Goal: Complete application form

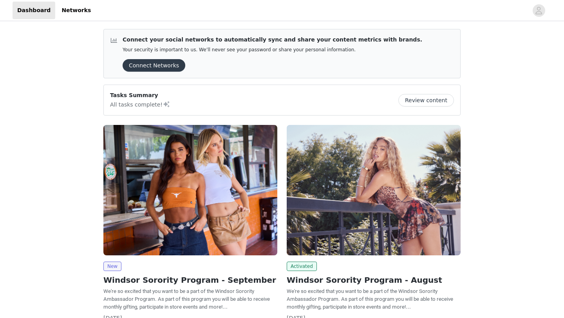
click at [177, 163] on img at bounding box center [190, 190] width 174 height 130
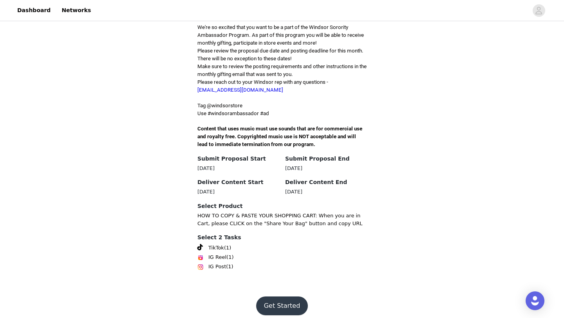
scroll to position [199, 0]
click at [216, 243] on span "TikTok" at bounding box center [216, 247] width 16 height 8
click at [265, 296] on button "Get Started" at bounding box center [282, 305] width 52 height 19
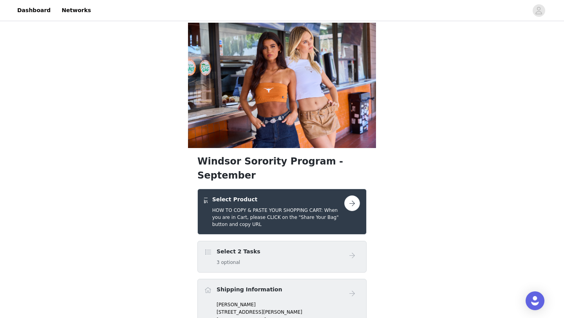
scroll to position [16, 0]
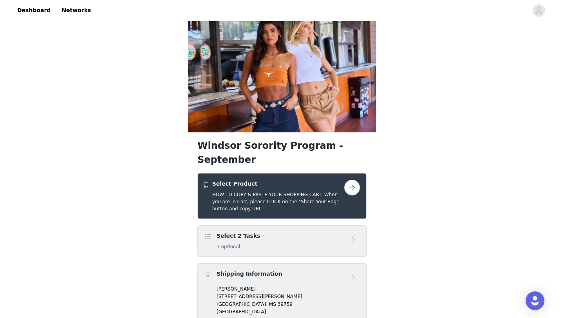
click at [298, 232] on div "Select 2 Tasks 3 optional" at bounding box center [274, 241] width 140 height 18
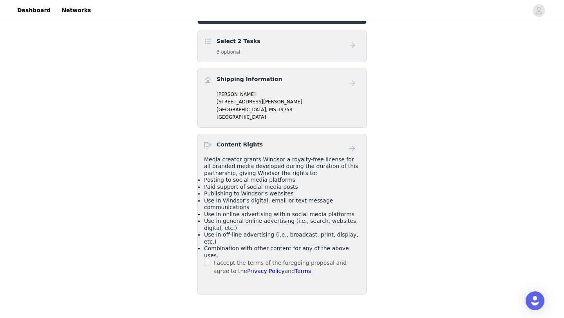
scroll to position [209, 0]
click at [207, 260] on span at bounding box center [207, 263] width 6 height 6
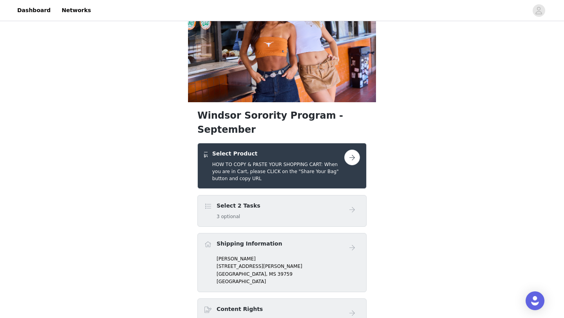
scroll to position [37, 0]
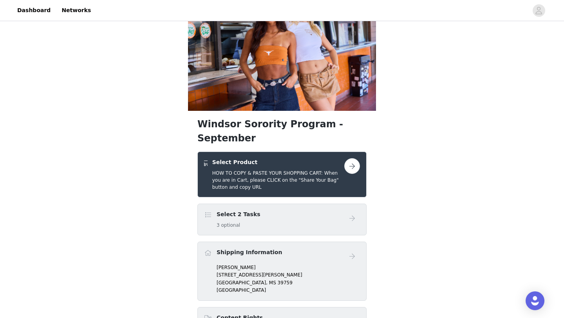
click at [353, 158] on button "button" at bounding box center [352, 166] width 16 height 16
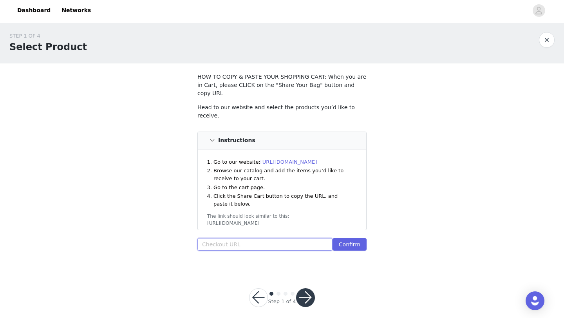
click at [248, 238] on input "text" at bounding box center [264, 244] width 135 height 13
paste input "[URL][DOMAIN_NAME]"
type input "[URL][DOMAIN_NAME]"
click at [344, 238] on button "Confirm" at bounding box center [349, 244] width 34 height 13
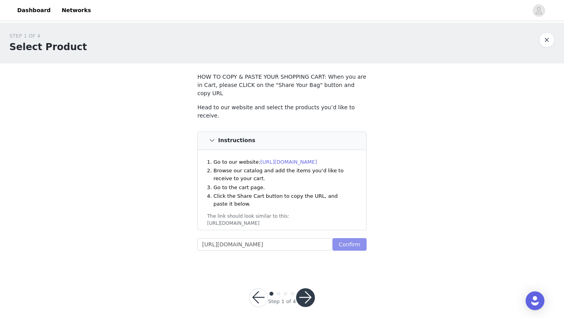
scroll to position [0, 0]
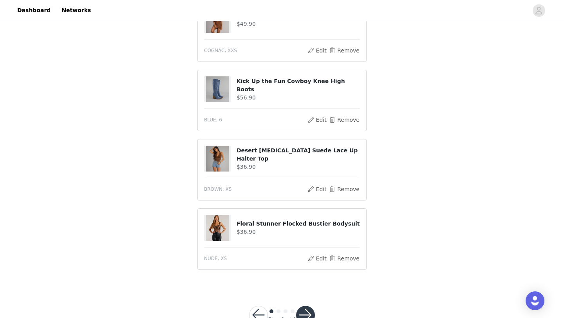
scroll to position [408, 0]
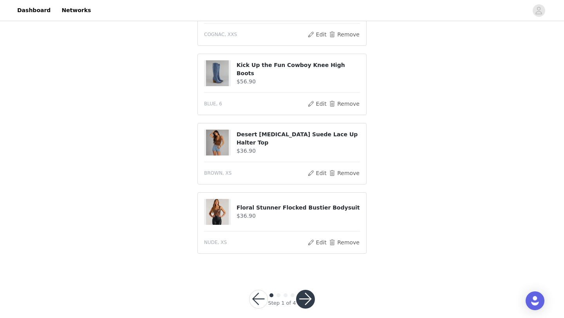
click at [304, 295] on button "button" at bounding box center [305, 299] width 19 height 19
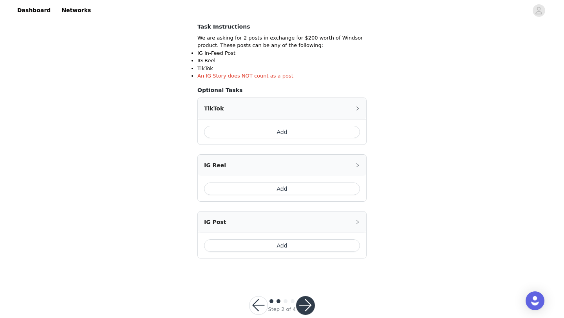
scroll to position [141, 0]
click at [305, 132] on button "Add" at bounding box center [282, 130] width 156 height 13
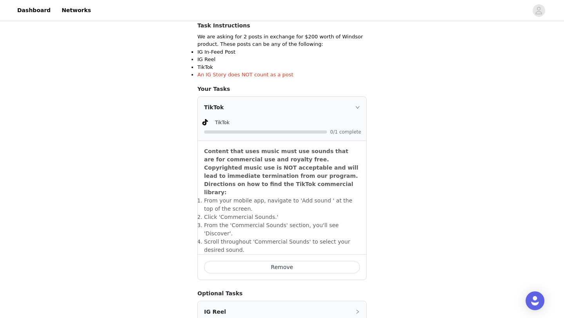
click at [392, 184] on div "STEP 2 OF 4 Select 2 Tasks Include the following in your post Hashtag in the ca…" at bounding box center [282, 153] width 564 height 542
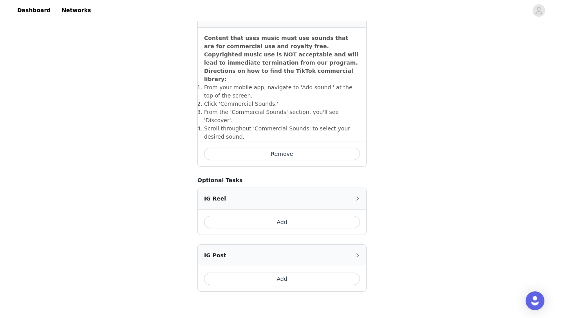
scroll to position [266, 0]
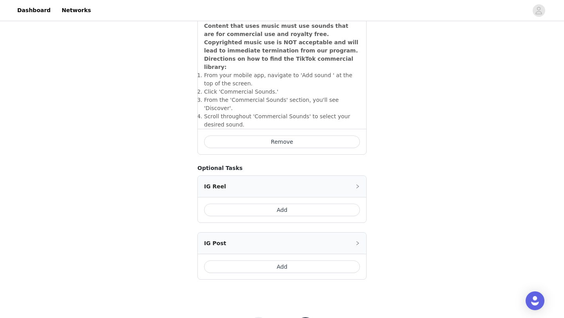
click at [266, 260] on button "Add" at bounding box center [282, 266] width 156 height 13
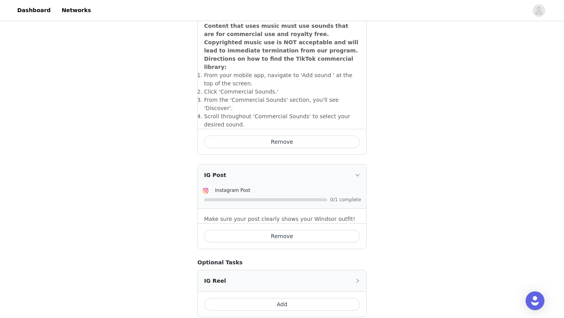
click at [402, 237] on div "STEP 2 OF 4 Select 2 Tasks Include the following in your post Hashtag in the ca…" at bounding box center [282, 46] width 564 height 579
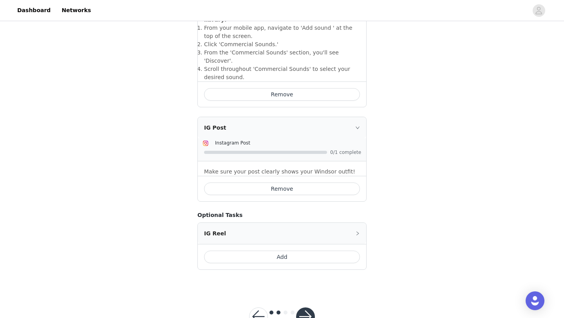
scroll to position [324, 0]
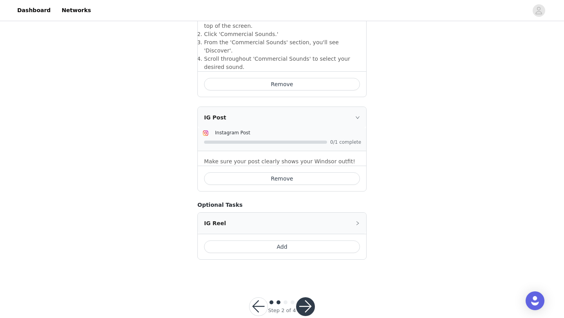
click at [303, 297] on button "button" at bounding box center [305, 306] width 19 height 19
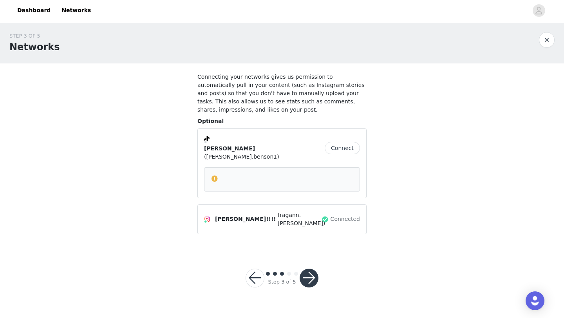
click at [341, 142] on button "Connect" at bounding box center [342, 148] width 35 height 13
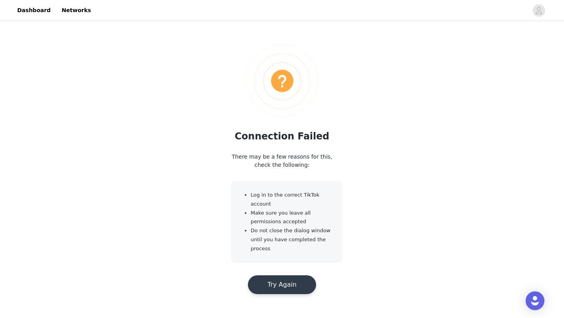
click at [268, 289] on button "Try Again" at bounding box center [282, 284] width 68 height 19
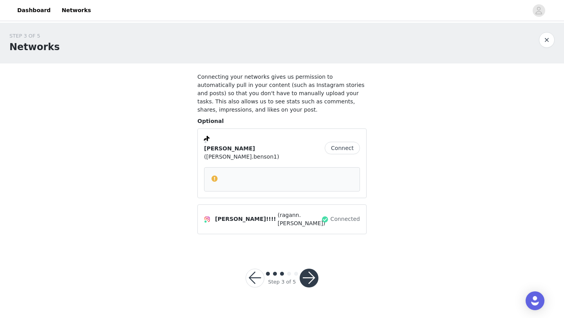
click at [264, 174] on div at bounding box center [282, 178] width 142 height 9
click at [308, 269] on button "button" at bounding box center [308, 278] width 19 height 19
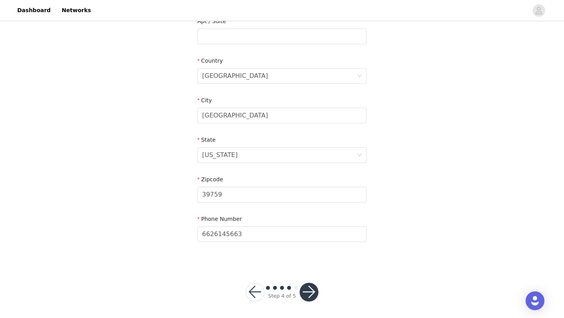
scroll to position [216, 0]
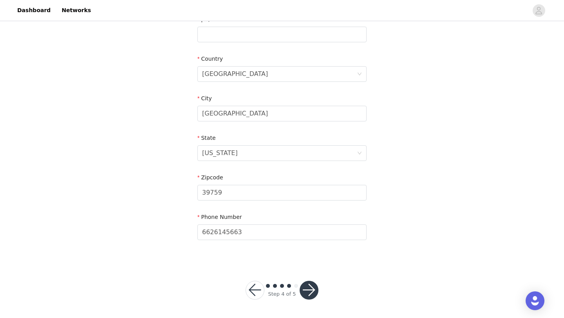
click at [305, 297] on button "button" at bounding box center [308, 290] width 19 height 19
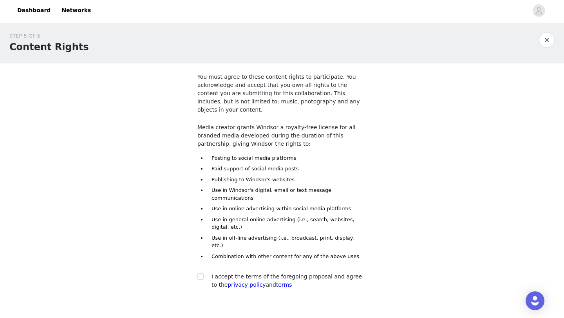
click at [201, 248] on div "You must agree to these content rights to participate. You acknowledge and acce…" at bounding box center [281, 183] width 169 height 220
click at [200, 273] on span at bounding box center [200, 276] width 6 height 6
click at [200, 273] on input "checkbox" at bounding box center [199, 275] width 5 height 5
checkbox input "true"
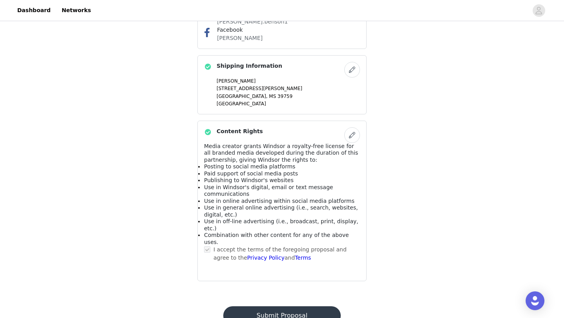
scroll to position [514, 0]
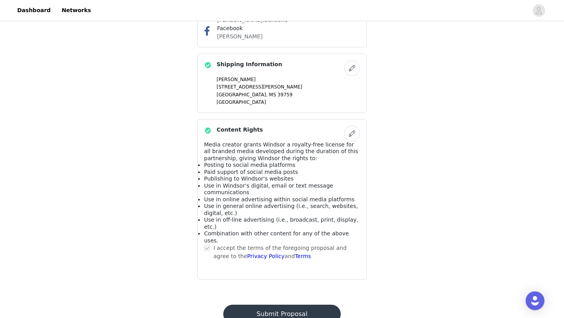
click at [256, 305] on button "Submit Proposal" at bounding box center [281, 314] width 117 height 19
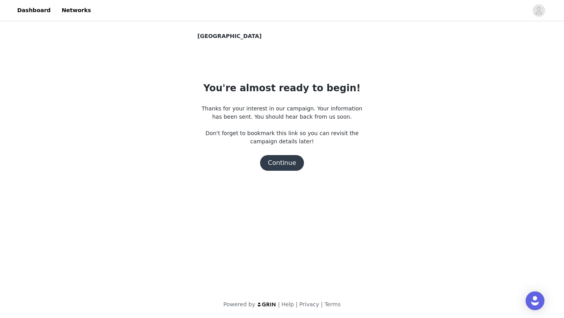
scroll to position [0, 0]
click at [293, 162] on button "Continue" at bounding box center [282, 163] width 44 height 16
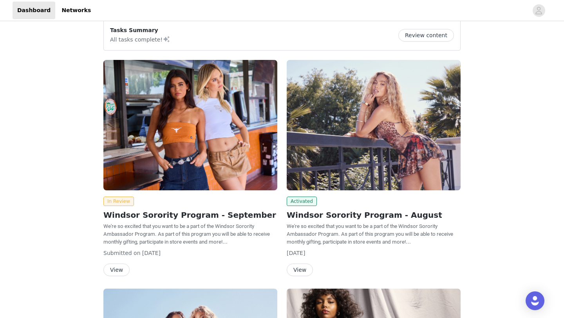
scroll to position [78, 0]
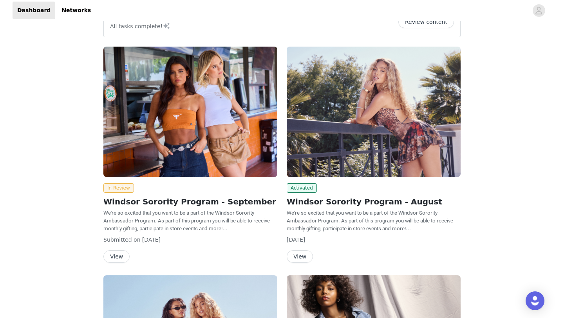
click at [305, 257] on button "View" at bounding box center [300, 256] width 26 height 13
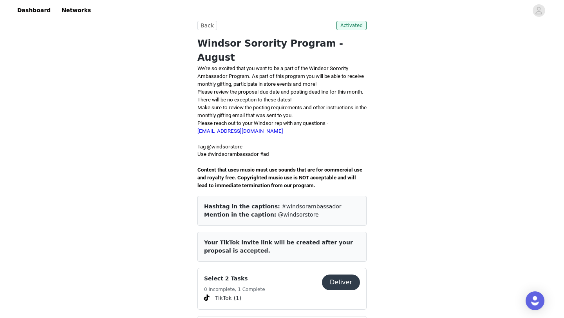
scroll to position [156, 0]
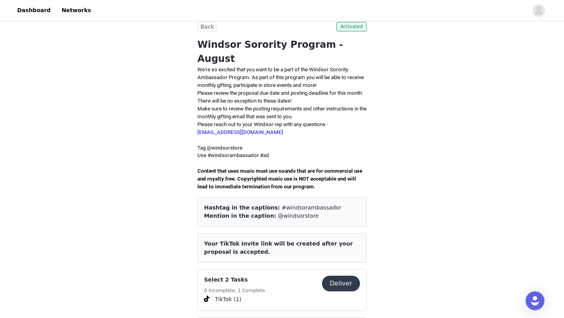
click at [287, 276] on div "Select 2 Tasks 0 Incomplete, 1 Complete" at bounding box center [263, 285] width 118 height 19
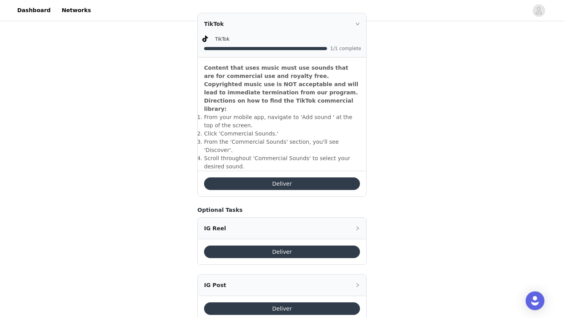
scroll to position [243, 0]
